Goal: Transaction & Acquisition: Purchase product/service

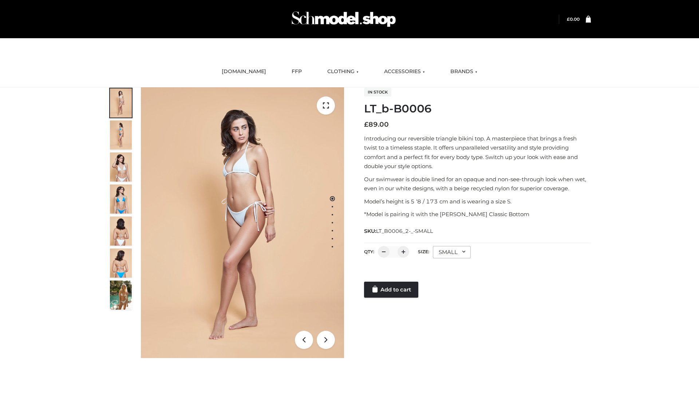
click at [392, 290] on link "Add to cart" at bounding box center [391, 290] width 54 height 16
